Goal: Share content: Share content

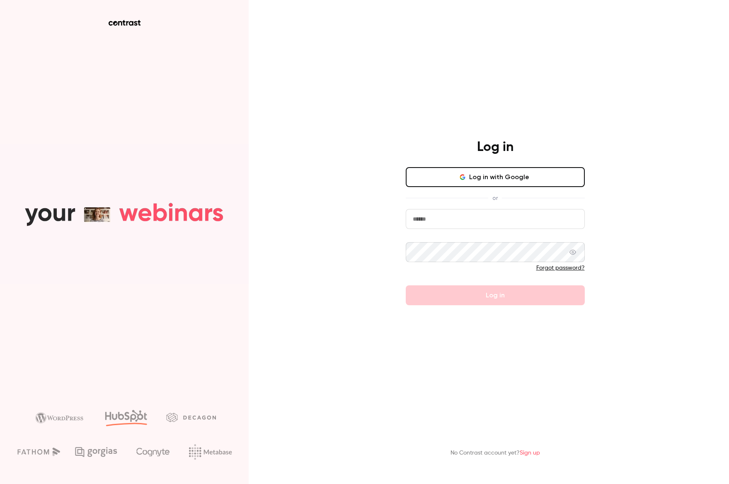
click at [467, 182] on button "Log in with Google" at bounding box center [495, 177] width 179 height 20
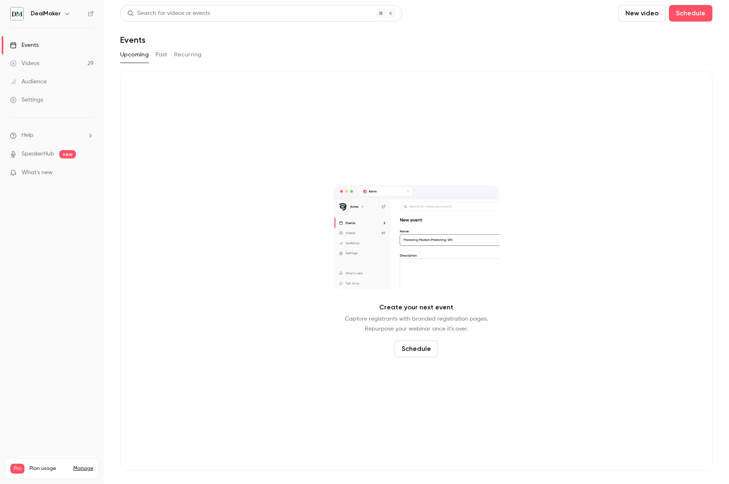
click at [69, 172] on p "What's new" at bounding box center [45, 172] width 70 height 9
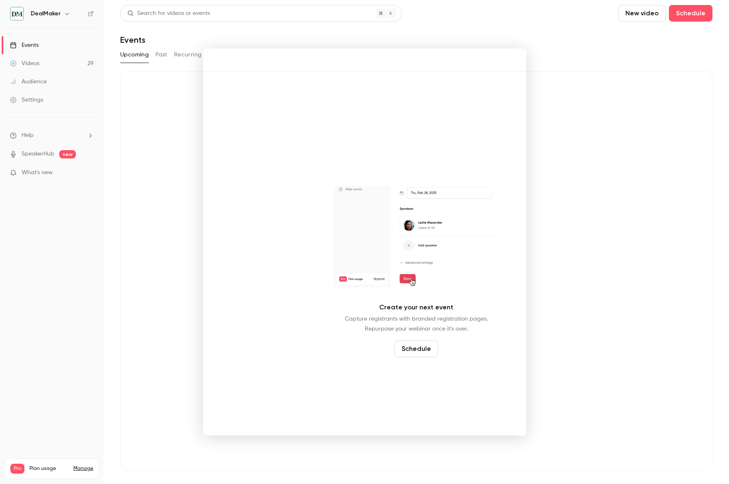
click at [631, 202] on div at bounding box center [364, 242] width 729 height 484
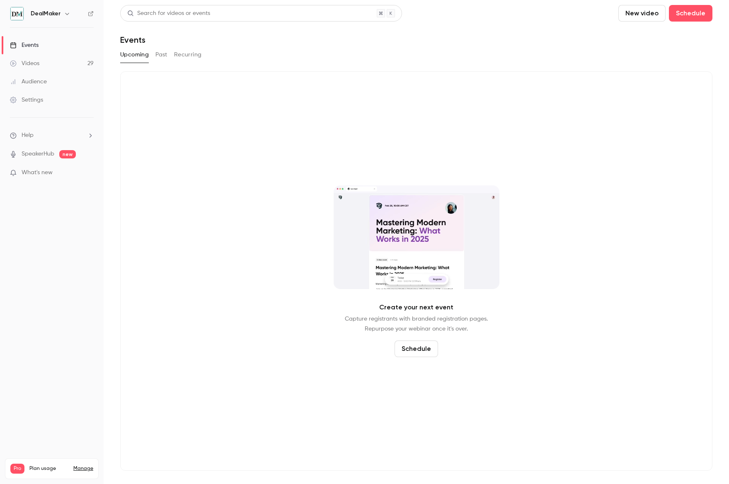
click at [34, 68] on link "Videos 29" at bounding box center [52, 63] width 104 height 18
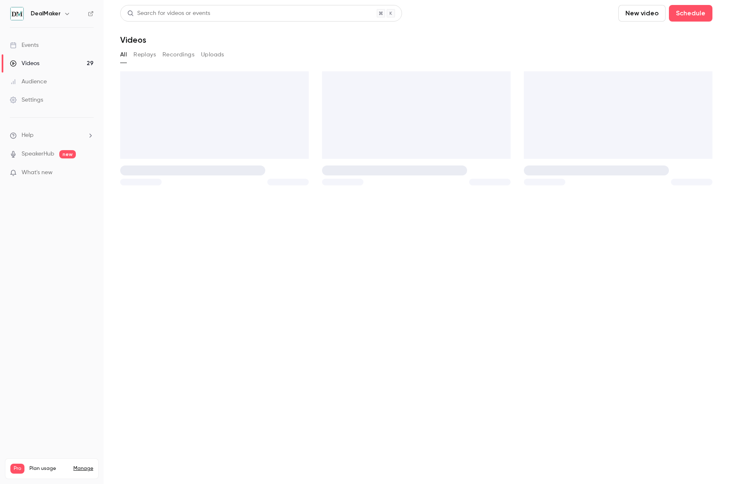
click at [37, 42] on div "Events" at bounding box center [24, 45] width 29 height 8
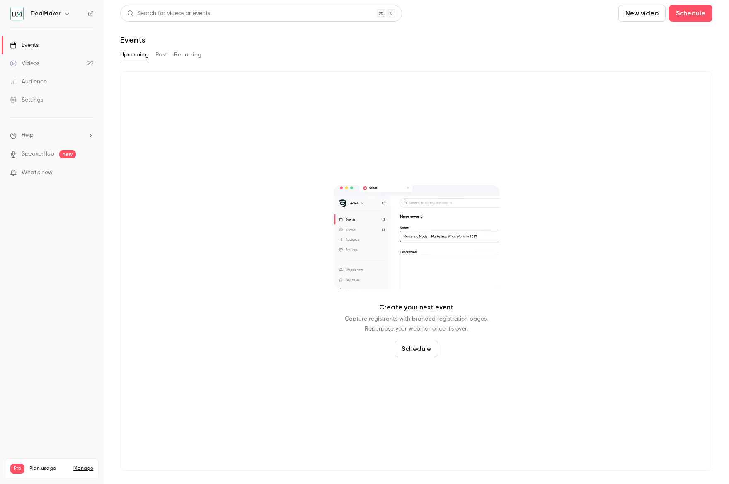
click at [162, 51] on button "Past" at bounding box center [161, 54] width 12 height 13
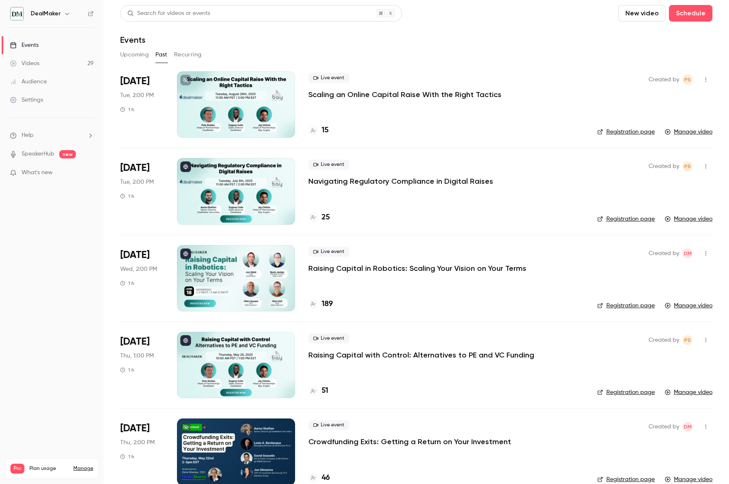
click at [376, 268] on p "Raising Capital in Robotics: Scaling Your Vision on Your Terms" at bounding box center [417, 268] width 218 height 10
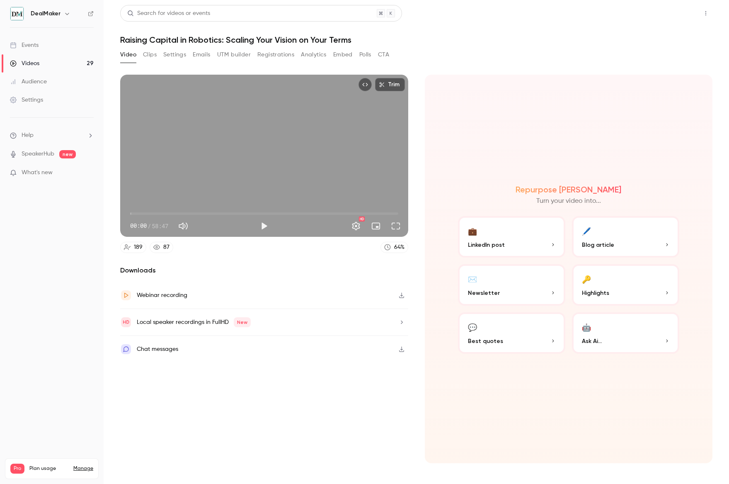
click at [675, 12] on button "Share" at bounding box center [676, 13] width 33 height 17
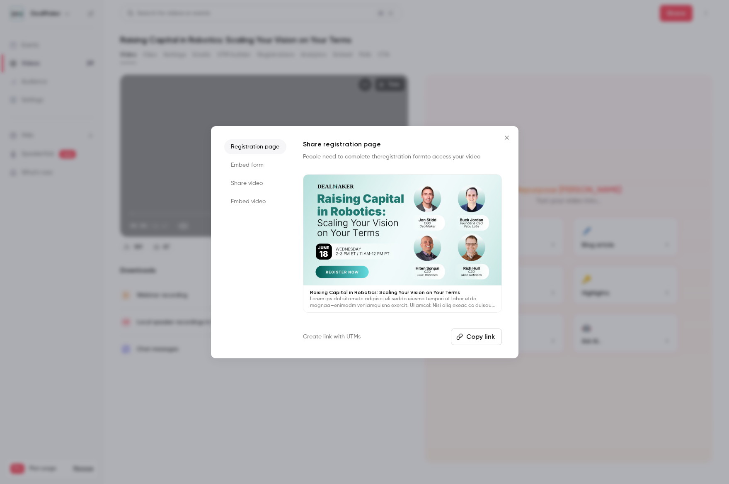
click at [473, 334] on button "Copy link" at bounding box center [476, 336] width 51 height 17
